Goal: Information Seeking & Learning: Learn about a topic

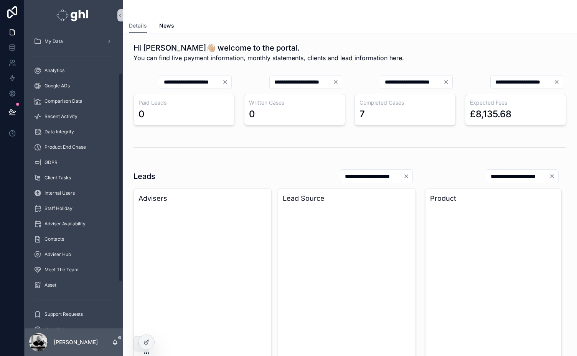
scroll to position [59, 0]
drag, startPoint x: 120, startPoint y: 181, endPoint x: 123, endPoint y: 223, distance: 42.2
click at [123, 223] on div "**********" at bounding box center [301, 178] width 552 height 356
click at [54, 284] on span "Asset" at bounding box center [50, 287] width 12 height 6
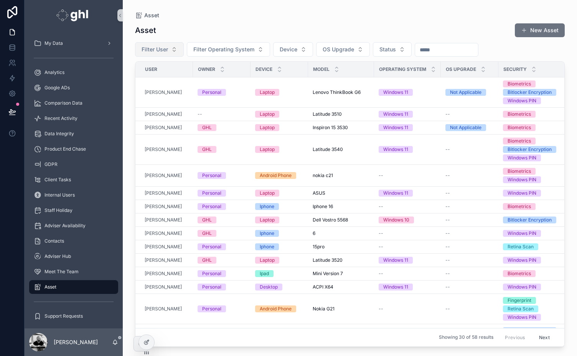
click at [157, 49] on span "Filter User" at bounding box center [154, 50] width 26 height 8
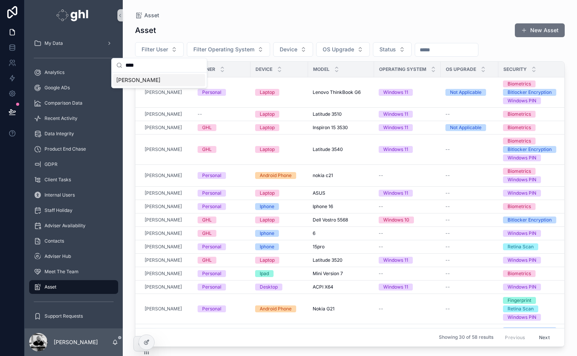
type input "****"
click at [140, 78] on span "[PERSON_NAME]" at bounding box center [138, 80] width 44 height 8
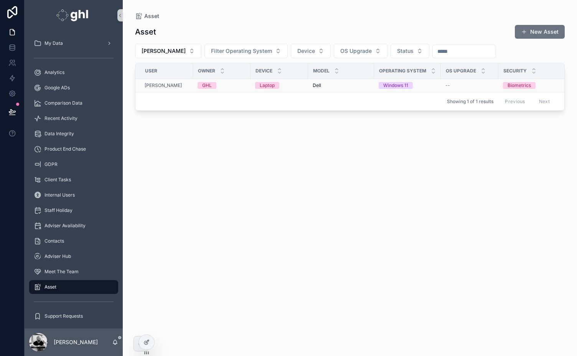
click at [270, 84] on div "Laptop" at bounding box center [267, 85] width 15 height 7
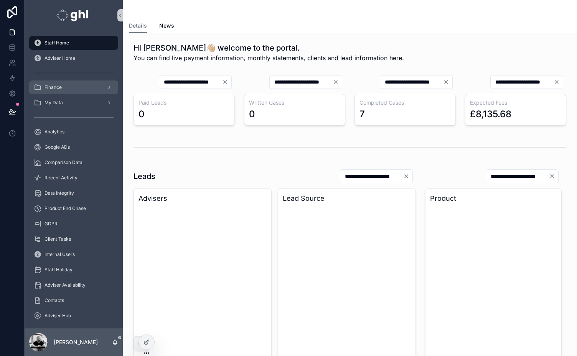
click at [51, 88] on span "Finance" at bounding box center [52, 87] width 17 height 6
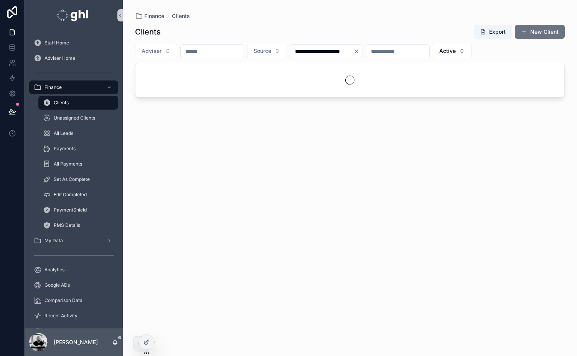
click at [58, 105] on span "Clients" at bounding box center [61, 103] width 15 height 6
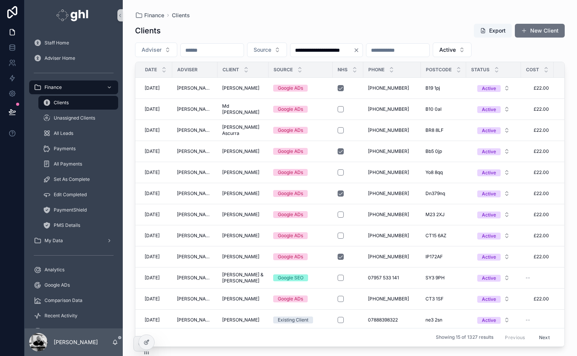
click at [359, 50] on icon "Clear" at bounding box center [356, 50] width 6 height 6
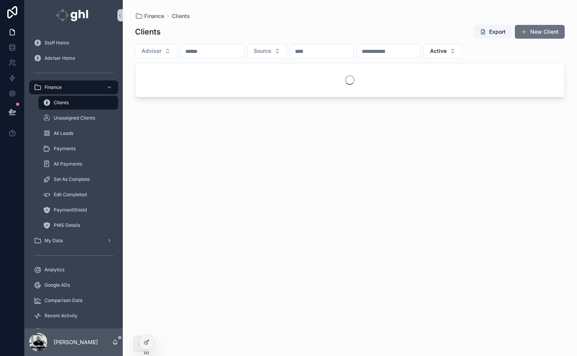
click at [203, 54] on input "scrollable content" at bounding box center [212, 51] width 63 height 11
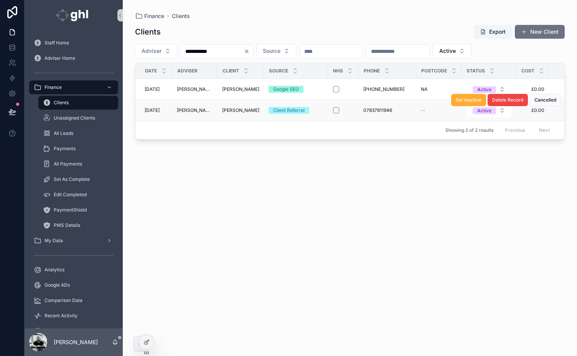
type input "**********"
click at [238, 109] on span "[PERSON_NAME]" at bounding box center [240, 110] width 37 height 6
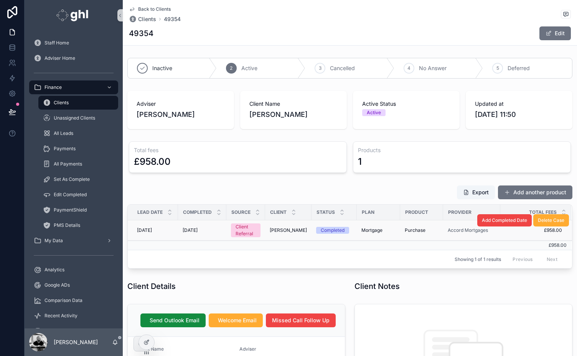
click at [372, 228] on span "Mortgage" at bounding box center [371, 230] width 21 height 6
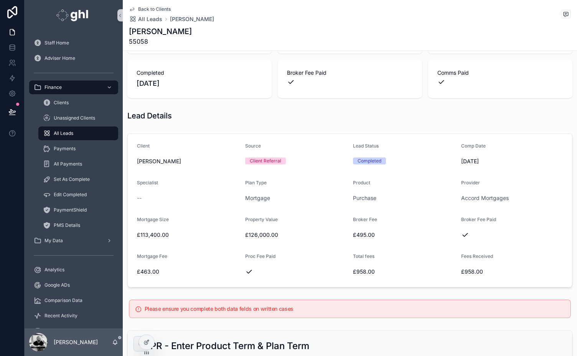
scroll to position [85, 0]
